Goal: Task Accomplishment & Management: Manage account settings

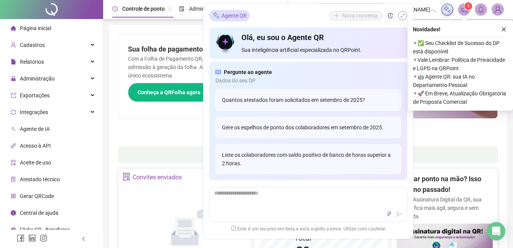
click at [402, 16] on icon "shrink" at bounding box center [402, 15] width 5 height 5
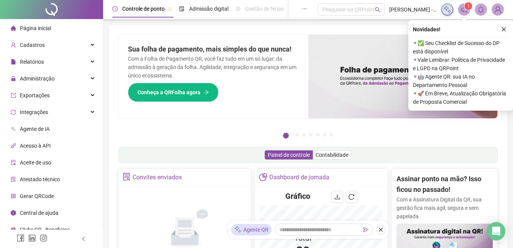
click at [498, 6] on img at bounding box center [497, 9] width 11 height 11
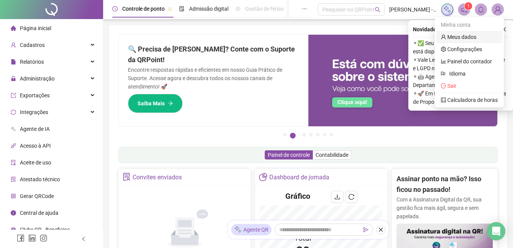
click at [464, 35] on link "Meus dados" at bounding box center [459, 37] width 36 height 6
